Goal: Browse casually: Explore the website without a specific task or goal

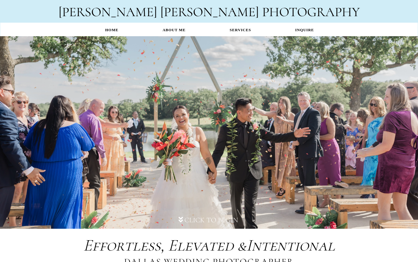
click at [275, 97] on div "Click to Begin" at bounding box center [209, 113] width 418 height 148
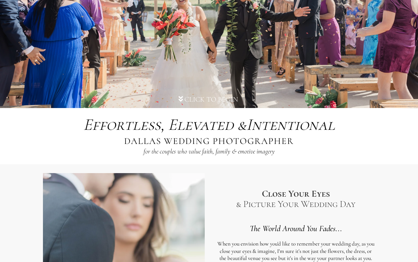
scroll to position [119, 0]
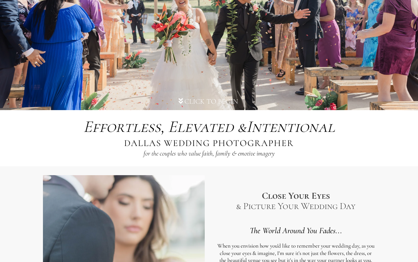
drag, startPoint x: 256, startPoint y: 123, endPoint x: 381, endPoint y: 120, distance: 124.6
click at [381, 120] on div "Effortless, Elevated & Intentional Effortless, Elevated & Intentional DALLAS WE…" at bounding box center [209, 138] width 345 height 51
drag, startPoint x: 201, startPoint y: 141, endPoint x: 319, endPoint y: 142, distance: 119.0
click at [317, 142] on div "Effortless, Elevated & Intentional Effortless, Elevated & Intentional DALLAS WE…" at bounding box center [209, 138] width 339 height 45
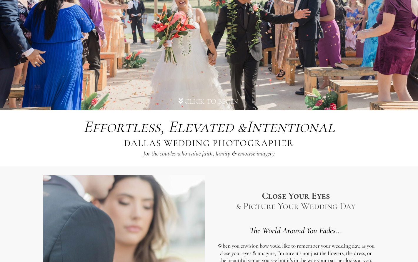
click at [323, 142] on div "Effortless, Elevated & Intentional Effortless, Elevated & Intentional DALLAS WE…" at bounding box center [209, 138] width 339 height 45
drag, startPoint x: 142, startPoint y: 153, endPoint x: 289, endPoint y: 153, distance: 146.6
click at [289, 153] on div "Effortless, Elevated & Intentional Effortless, Elevated & Intentional DALLAS WE…" at bounding box center [209, 138] width 339 height 45
click at [289, 153] on div "DALLAS WEDDING PHOTOGRAPHER" at bounding box center [209, 146] width 176 height 18
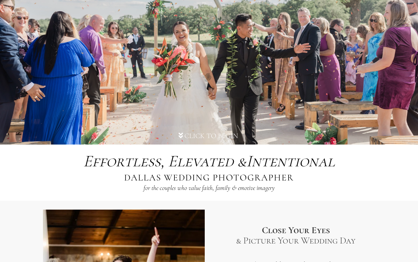
scroll to position [87, 0]
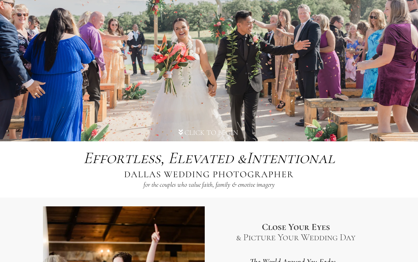
drag, startPoint x: 149, startPoint y: 159, endPoint x: 393, endPoint y: 160, distance: 243.8
click at [393, 160] on div "Effortless, Elevated & Intentional Effortless, Elevated & Intentional DALLAS WE…" at bounding box center [209, 169] width 418 height 57
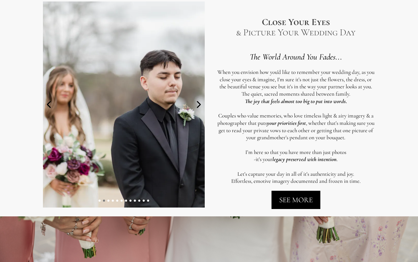
scroll to position [293, 0]
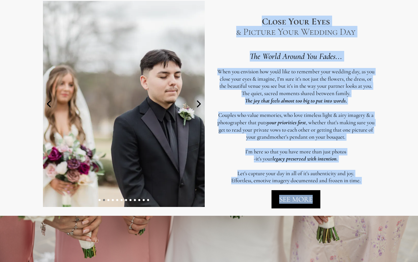
drag, startPoint x: 254, startPoint y: 19, endPoint x: 359, endPoint y: 200, distance: 208.8
click at [359, 200] on div "Close Your Eyes & Picture Your Wedding Day The World Around You Fades... When y…" at bounding box center [296, 103] width 162 height 215
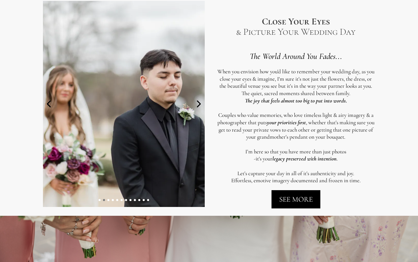
click at [367, 178] on p "Effortless, emotive imagery documented and frozen in time." at bounding box center [296, 180] width 159 height 7
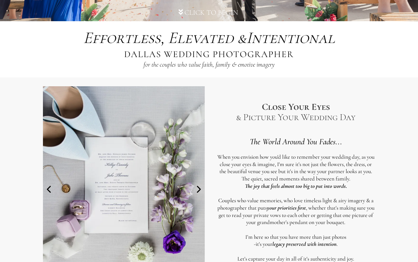
scroll to position [202, 0]
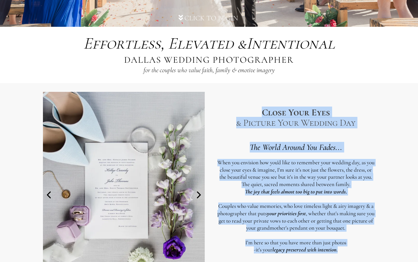
drag, startPoint x: 264, startPoint y: 115, endPoint x: 339, endPoint y: 254, distance: 158.0
click at [339, 255] on div "Close Your Eyes & Picture Your Wedding Day The World Around You Fades... When y…" at bounding box center [296, 194] width 162 height 215
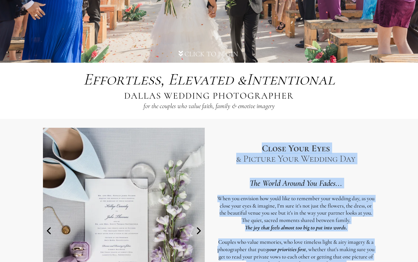
drag, startPoint x: 76, startPoint y: 78, endPoint x: 345, endPoint y: 117, distance: 272.5
click at [345, 117] on div "Effortless, Elevated & Intentional Effortless, Elevated & Intentional DALLAS WE…" at bounding box center [209, 91] width 418 height 57
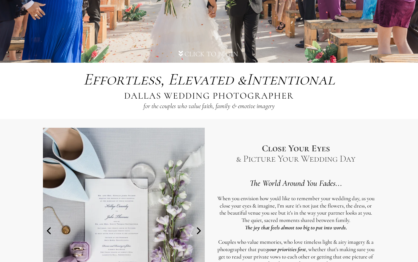
click at [312, 102] on div "Effortless, Elevated & Intentional Effortless, Elevated & Intentional DALLAS WE…" at bounding box center [209, 91] width 339 height 45
drag, startPoint x: 87, startPoint y: 80, endPoint x: 384, endPoint y: 92, distance: 297.4
click at [384, 92] on div "Effortless, Elevated & Intentional Effortless, Elevated & Intentional DALLAS WE…" at bounding box center [209, 91] width 418 height 57
click at [268, 114] on div "Effortless, Elevated & Intentional Effortless, Elevated & Intentional DALLAS WE…" at bounding box center [209, 91] width 345 height 51
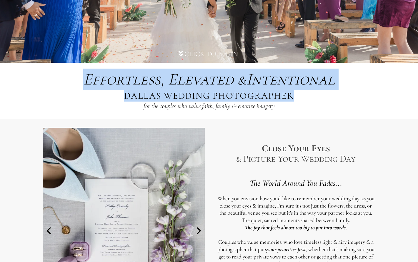
drag, startPoint x: 278, startPoint y: 110, endPoint x: 62, endPoint y: 76, distance: 219.2
click at [62, 76] on div "Effortless, Elevated & Intentional Effortless, Elevated & Intentional DALLAS WE…" at bounding box center [209, 91] width 345 height 51
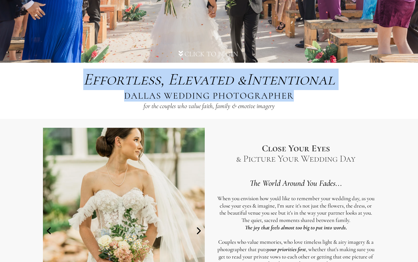
click at [62, 76] on div "Effortless, Elevated & Intentional Effortless, Elevated & Intentional DALLAS WE…" at bounding box center [209, 91] width 339 height 45
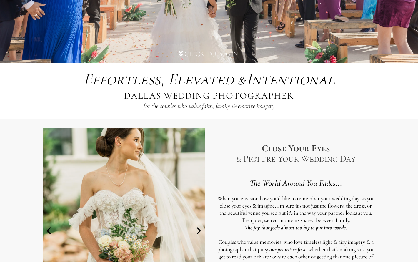
click at [91, 79] on span "Effortless," at bounding box center [123, 79] width 81 height 20
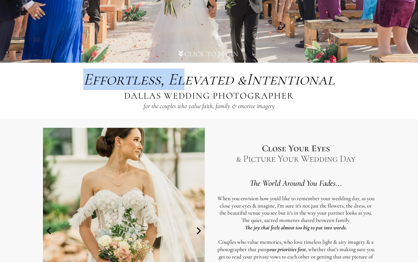
drag, startPoint x: 94, startPoint y: 79, endPoint x: 185, endPoint y: 79, distance: 91.3
click at [186, 79] on div "Effortless, Elevated & Intentional" at bounding box center [209, 79] width 258 height 21
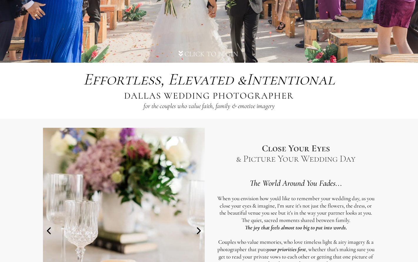
click at [169, 78] on span "Elevated &" at bounding box center [207, 79] width 78 height 20
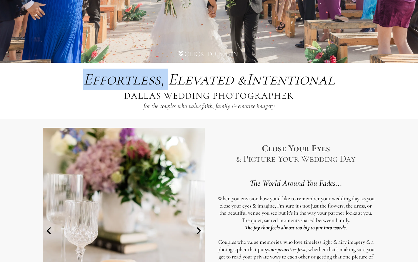
drag, startPoint x: 166, startPoint y: 80, endPoint x: 74, endPoint y: 80, distance: 91.3
click at [74, 80] on div "Effortless, Elevated & Intentional Effortless, Elevated & Intentional DALLAS WE…" at bounding box center [209, 91] width 339 height 45
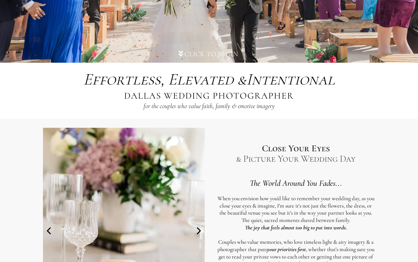
click at [123, 83] on span "Effortless," at bounding box center [123, 79] width 81 height 20
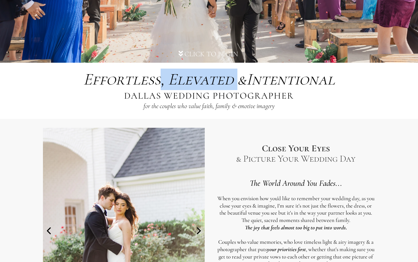
drag, startPoint x: 156, startPoint y: 78, endPoint x: 238, endPoint y: 81, distance: 81.3
click at [238, 81] on em "Effortless, Elevated & Intentional" at bounding box center [209, 79] width 252 height 20
click at [238, 81] on span "Elevated &" at bounding box center [207, 79] width 78 height 20
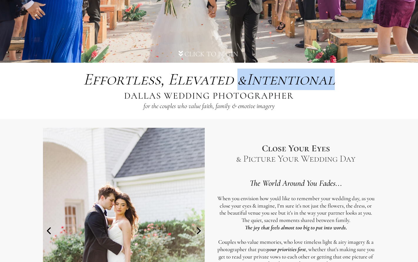
drag, startPoint x: 238, startPoint y: 81, endPoint x: 342, endPoint y: 76, distance: 104.3
click at [342, 76] on div "Effortless, Elevated & Intentional Effortless, Elevated & Intentional DALLAS WE…" at bounding box center [209, 91] width 339 height 45
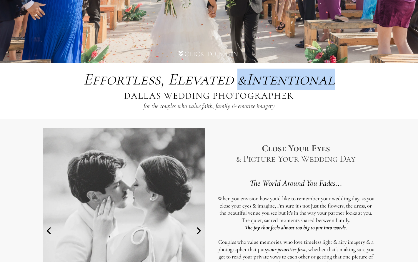
click at [342, 76] on div "Effortless, Elevated & Intentional Effortless, Elevated & Intentional DALLAS WE…" at bounding box center [209, 91] width 339 height 45
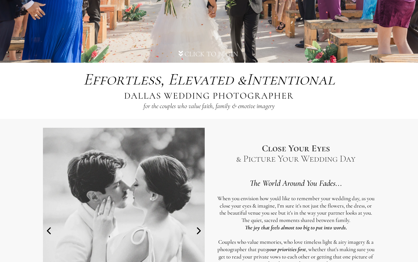
click at [290, 147] on span "Close Your Eyes" at bounding box center [296, 148] width 68 height 11
drag, startPoint x: 200, startPoint y: 106, endPoint x: 275, endPoint y: 108, distance: 75.1
click at [275, 108] on em "for the couples who value faith, family & emotive imagery" at bounding box center [209, 106] width 131 height 8
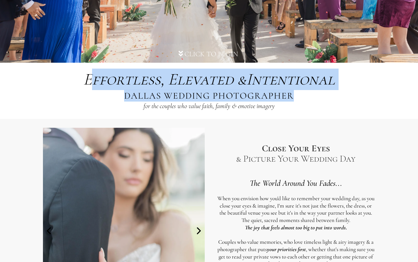
drag, startPoint x: 89, startPoint y: 80, endPoint x: 312, endPoint y: 106, distance: 224.7
click at [312, 106] on div "Effortless, Elevated & Intentional Effortless, Elevated & Intentional DALLAS WE…" at bounding box center [209, 91] width 339 height 45
drag, startPoint x: 83, startPoint y: 81, endPoint x: 353, endPoint y: 79, distance: 269.7
click at [353, 79] on div "Effortless, Elevated & Intentional Effortless, Elevated & Intentional DALLAS WE…" at bounding box center [209, 91] width 339 height 45
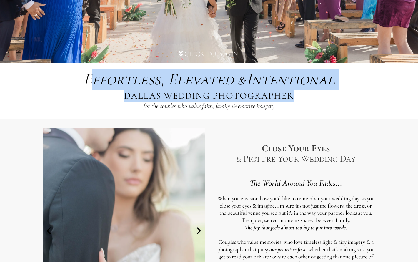
click at [353, 79] on div "Effortless, Elevated & Intentional Effortless, Elevated & Intentional DALLAS WE…" at bounding box center [209, 91] width 339 height 45
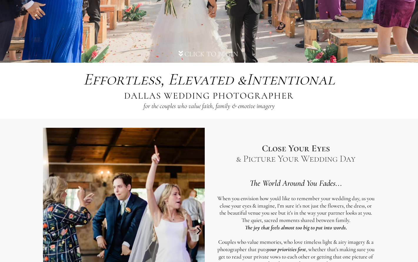
drag, startPoint x: 282, startPoint y: 108, endPoint x: 279, endPoint y: 106, distance: 3.5
click at [279, 106] on div "Effortless, Elevated & Intentional Effortless, Elevated & Intentional DALLAS WE…" at bounding box center [209, 91] width 339 height 45
drag, startPoint x: 279, startPoint y: 106, endPoint x: 248, endPoint y: 110, distance: 30.9
click at [248, 110] on div "Effortless, Elevated & Intentional Effortless, Elevated & Intentional DALLAS WE…" at bounding box center [209, 91] width 339 height 45
click at [248, 110] on p "for the couples who value faith, family & emotive imagery" at bounding box center [209, 106] width 131 height 9
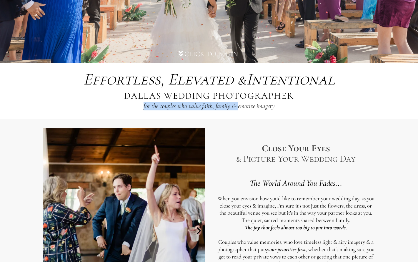
drag, startPoint x: 237, startPoint y: 107, endPoint x: 291, endPoint y: 107, distance: 53.9
click at [291, 107] on div "Effortless, Elevated & Intentional Effortless, Elevated & Intentional DALLAS WE…" at bounding box center [209, 91] width 339 height 45
click at [291, 107] on div "DALLAS WEDDING PHOTOGRAPHER" at bounding box center [209, 99] width 176 height 18
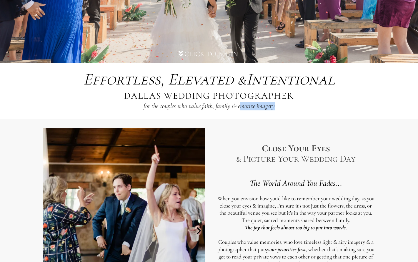
drag, startPoint x: 277, startPoint y: 107, endPoint x: 240, endPoint y: 107, distance: 36.8
click at [240, 107] on div "for the couples who value faith, family & emotive imagery" at bounding box center [209, 107] width 137 height 11
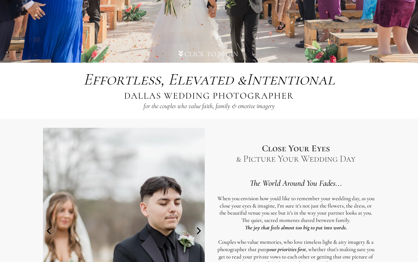
click at [267, 110] on p "for the couples who value faith, family & emotive imagery" at bounding box center [209, 106] width 131 height 9
drag, startPoint x: 239, startPoint y: 103, endPoint x: 141, endPoint y: 103, distance: 98.4
click at [141, 103] on div "Effortless, Elevated & Intentional Effortless, Elevated & Intentional DALLAS WE…" at bounding box center [209, 91] width 339 height 45
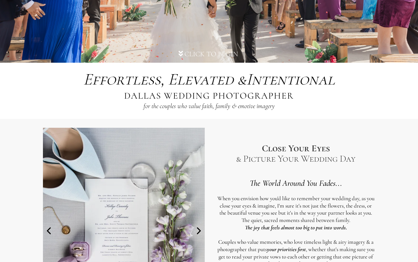
click at [247, 106] on em "for the couples who value faith, family & emotive imagery" at bounding box center [209, 106] width 131 height 8
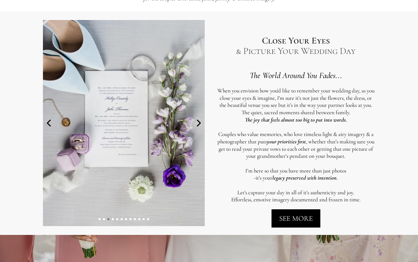
scroll to position [275, 0]
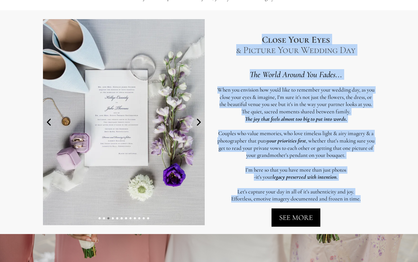
drag, startPoint x: 257, startPoint y: 50, endPoint x: 368, endPoint y: 202, distance: 187.9
click at [368, 202] on div "Close Your Eyes & Picture Your Wedding Day The World Around You Fades... When y…" at bounding box center [296, 122] width 162 height 215
click at [368, 202] on p "Effortless, emotive imagery documented and frozen in time." at bounding box center [296, 198] width 159 height 7
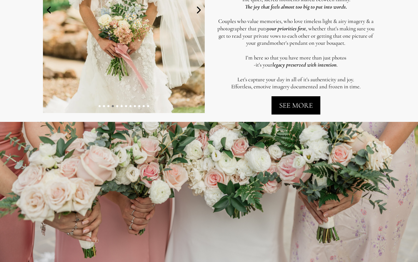
scroll to position [178, 0]
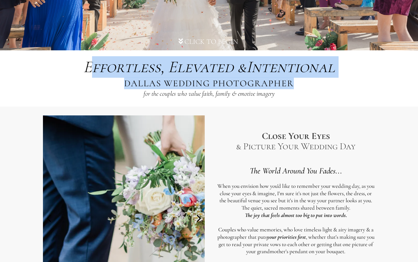
drag, startPoint x: 88, startPoint y: 62, endPoint x: 292, endPoint y: 95, distance: 206.4
click at [292, 94] on div "Effortless, Elevated & Intentional Effortless, Elevated & Intentional DALLAS WE…" at bounding box center [209, 78] width 339 height 45
click at [292, 95] on div "DALLAS WEDDING PHOTOGRAPHER" at bounding box center [209, 86] width 176 height 18
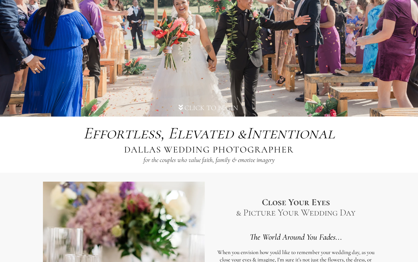
scroll to position [110, 0]
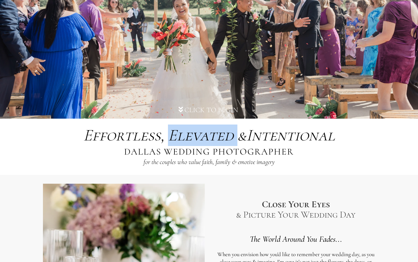
drag, startPoint x: 199, startPoint y: 136, endPoint x: 234, endPoint y: 135, distance: 34.8
click at [234, 135] on span "Elevated &" at bounding box center [207, 135] width 78 height 20
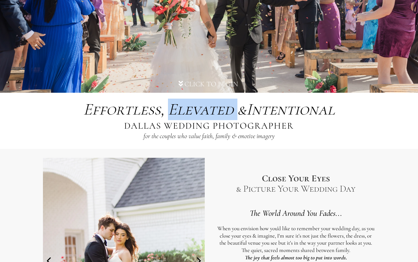
scroll to position [147, 0]
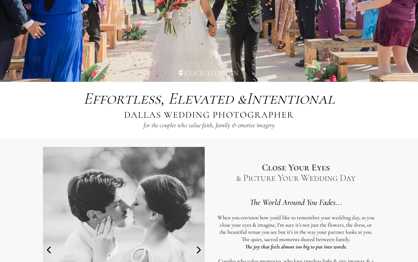
click at [253, 90] on em "Effortless, Elevated & Intentional" at bounding box center [209, 98] width 252 height 20
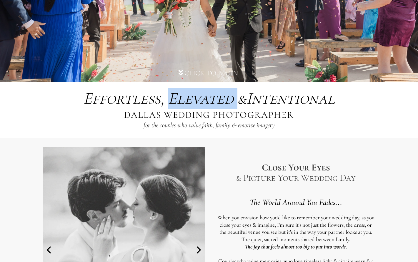
drag, startPoint x: 234, startPoint y: 100, endPoint x: 165, endPoint y: 99, distance: 69.8
click at [165, 99] on em "Effortless, Elevated & Intentional" at bounding box center [209, 98] width 252 height 20
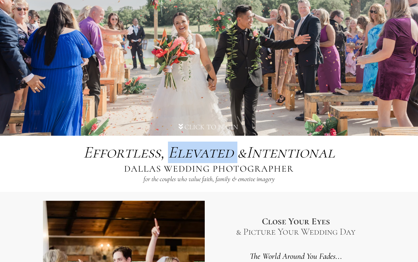
scroll to position [99, 0]
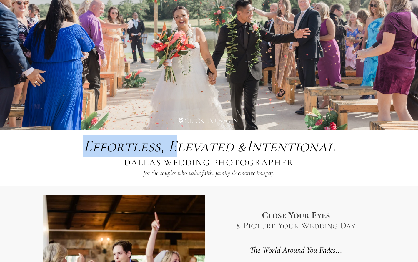
drag, startPoint x: 82, startPoint y: 150, endPoint x: 175, endPoint y: 151, distance: 92.8
click at [175, 151] on em "Effortless, Elevated & Intentional" at bounding box center [209, 146] width 252 height 20
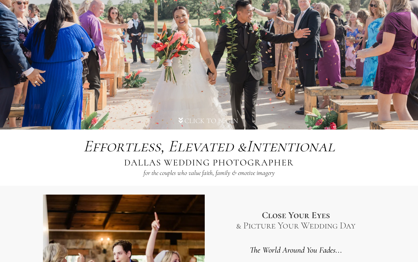
click at [168, 147] on span "Elevated &" at bounding box center [207, 146] width 78 height 20
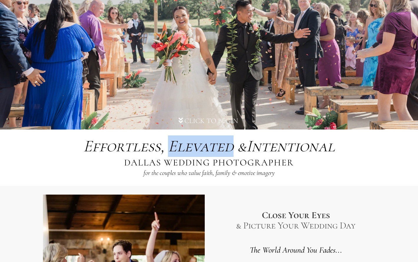
drag, startPoint x: 165, startPoint y: 147, endPoint x: 232, endPoint y: 148, distance: 66.6
click at [232, 148] on em "Effortless, Elevated & Intentional" at bounding box center [209, 146] width 252 height 20
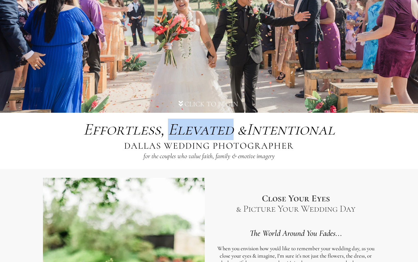
scroll to position [117, 0]
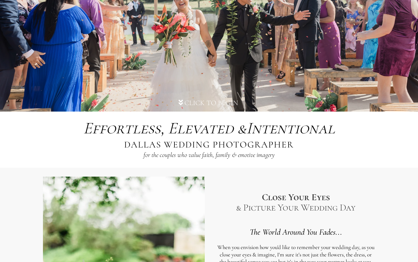
click at [74, 133] on div "Effortless, Elevated & Intentional Effortless, Elevated & Intentional DALLAS WE…" at bounding box center [209, 139] width 339 height 45
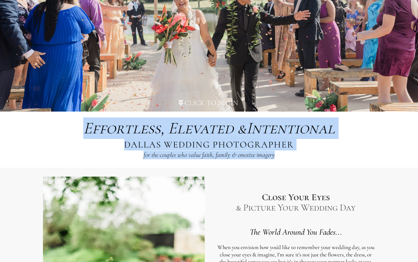
drag, startPoint x: 83, startPoint y: 127, endPoint x: 276, endPoint y: 154, distance: 194.8
click at [276, 154] on div "Effortless, Elevated & Intentional Effortless, Elevated & Intentional DALLAS WE…" at bounding box center [209, 139] width 339 height 45
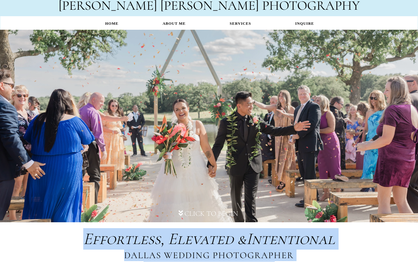
scroll to position [0, 0]
